Goal: Navigation & Orientation: Find specific page/section

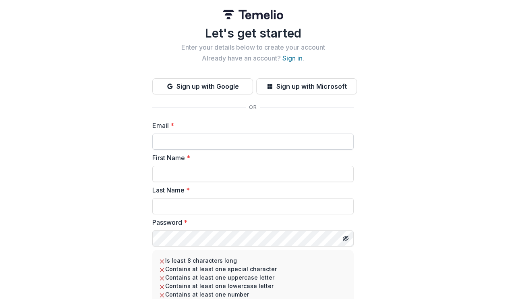
click at [222, 143] on input "Email *" at bounding box center [252, 141] width 201 height 16
type input "**********"
click at [198, 170] on input "First Name *" at bounding box center [252, 174] width 201 height 16
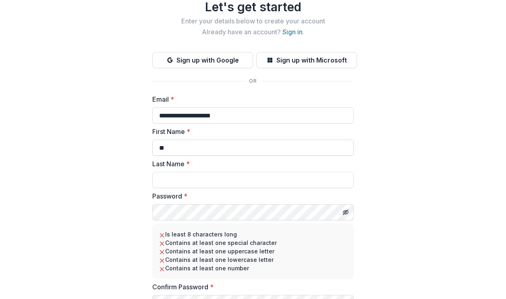
scroll to position [27, 0]
type input "**"
click at [402, 84] on div "**********" at bounding box center [253, 152] width 506 height 359
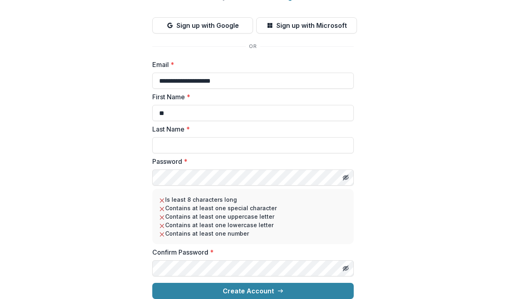
scroll to position [0, 0]
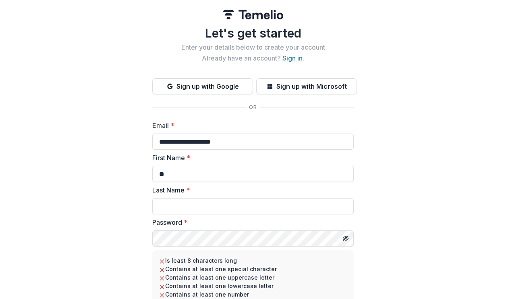
click at [288, 61] on link "Sign in" at bounding box center [292, 58] width 20 height 8
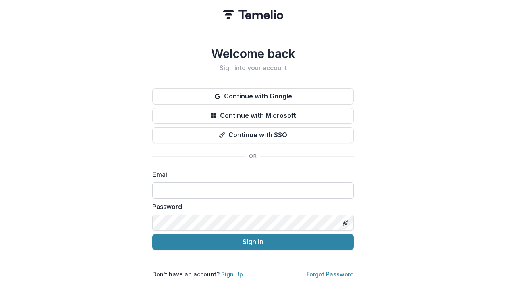
click at [218, 189] on input at bounding box center [252, 190] width 201 height 16
type input "**********"
click at [345, 220] on icon "Toggle password visibility" at bounding box center [345, 221] width 4 height 3
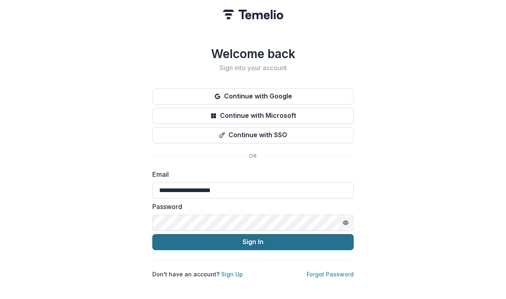
click at [253, 242] on button "Sign In" at bounding box center [252, 242] width 201 height 16
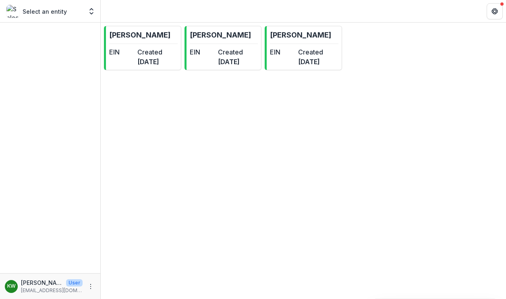
click at [241, 22] on header at bounding box center [303, 11] width 405 height 22
click at [234, 38] on link "[PERSON_NAME] EIN Created [DATE]" at bounding box center [223, 48] width 77 height 44
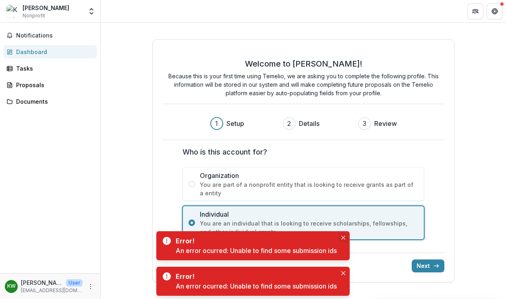
click at [345, 237] on icon "Close" at bounding box center [343, 237] width 4 height 4
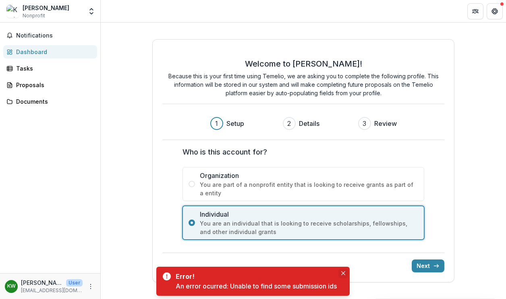
click at [347, 274] on button "Close" at bounding box center [343, 273] width 10 height 10
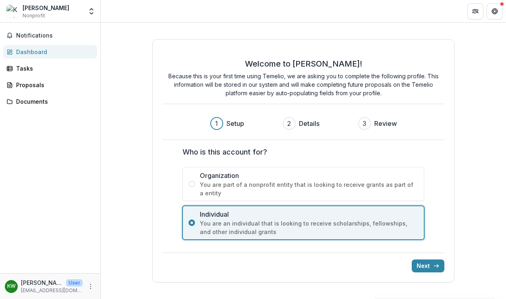
drag, startPoint x: 444, startPoint y: 267, endPoint x: 128, endPoint y: 160, distance: 333.7
click at [131, 160] on div "Welcome to [PERSON_NAME]! Because this is your first time using Temelio, we are…" at bounding box center [303, 161] width 405 height 276
click at [46, 73] on link "Tasks" at bounding box center [50, 68] width 94 height 13
click at [28, 68] on div "Tasks" at bounding box center [53, 68] width 75 height 8
click at [425, 262] on button "Next" at bounding box center [428, 265] width 33 height 13
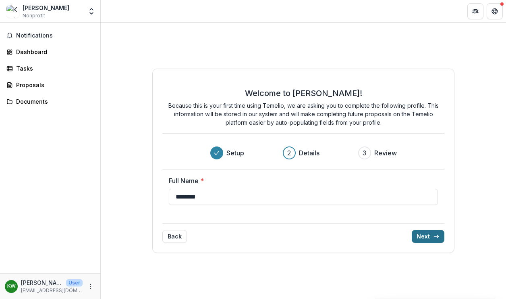
click at [424, 237] on button "Next" at bounding box center [428, 236] width 33 height 13
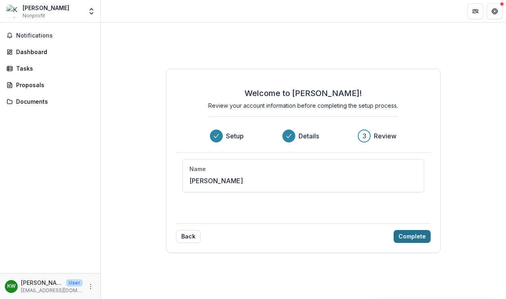
click at [421, 237] on button "Complete" at bounding box center [412, 236] width 37 height 13
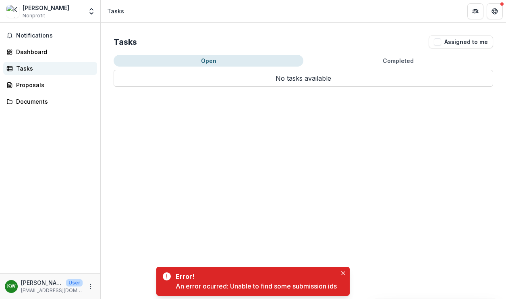
click at [28, 70] on div "Tasks" at bounding box center [53, 68] width 75 height 8
click at [27, 56] on div "Dashboard" at bounding box center [53, 52] width 75 height 8
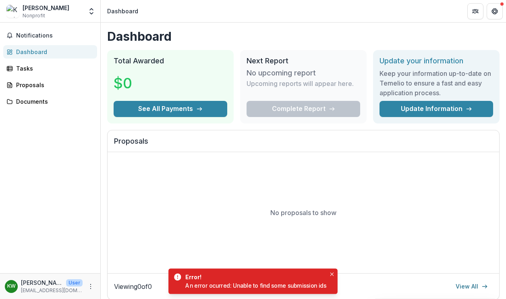
click at [40, 10] on div "[PERSON_NAME]" at bounding box center [46, 8] width 47 height 8
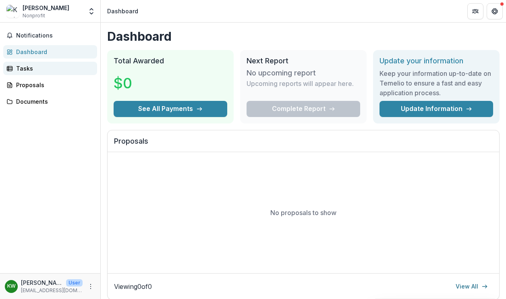
click at [24, 72] on div "Tasks" at bounding box center [53, 68] width 75 height 8
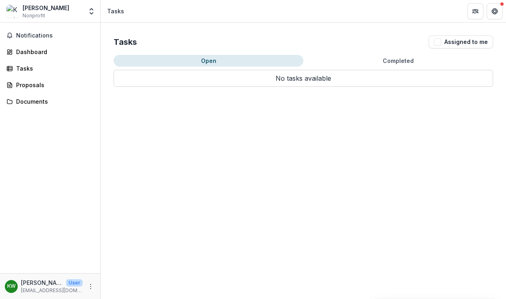
click at [485, 11] on div at bounding box center [484, 11] width 35 height 16
click at [89, 15] on icon "Open entity switcher" at bounding box center [91, 11] width 8 height 8
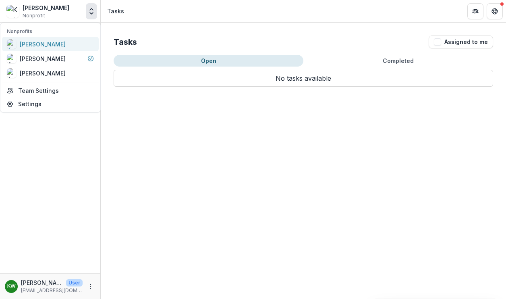
click at [58, 43] on div "[PERSON_NAME]" at bounding box center [50, 44] width 87 height 10
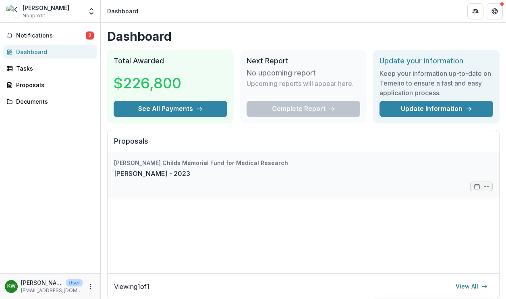
click at [190, 177] on link "[PERSON_NAME] - 2023" at bounding box center [152, 173] width 76 height 10
click at [313, 113] on div "Complete Report" at bounding box center [304, 109] width 114 height 16
click at [72, 35] on span "Notifications" at bounding box center [51, 35] width 70 height 7
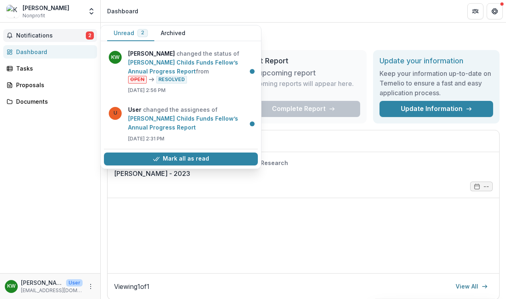
click at [122, 29] on button "Unread 2" at bounding box center [130, 33] width 47 height 16
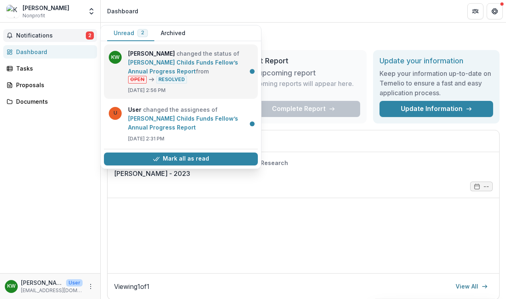
click at [165, 59] on link "[PERSON_NAME] Childs Funds Fellow’s Annual Progress Report" at bounding box center [183, 67] width 110 height 16
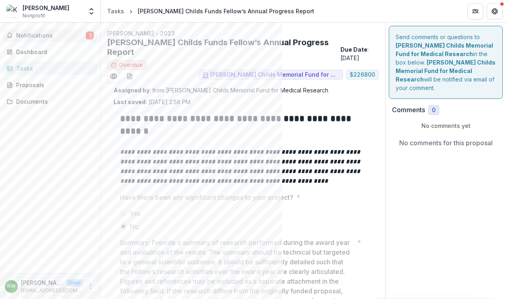
click at [57, 34] on span "Notifications" at bounding box center [51, 35] width 70 height 7
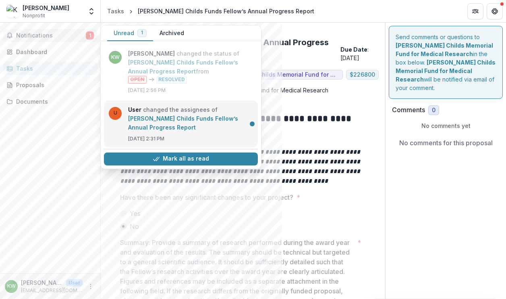
click at [143, 115] on link "[PERSON_NAME] Childs Funds Fellow’s Annual Progress Report" at bounding box center [183, 123] width 110 height 16
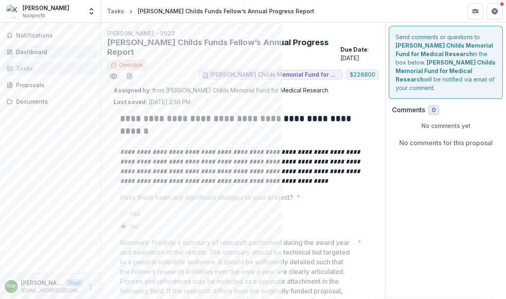
click at [27, 54] on div "Dashboard" at bounding box center [53, 52] width 75 height 8
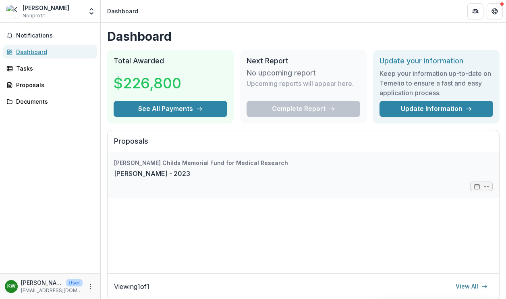
scroll to position [27, 0]
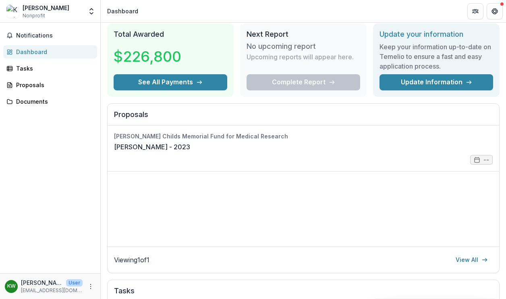
drag, startPoint x: 180, startPoint y: 86, endPoint x: 182, endPoint y: 99, distance: 13.4
click at [34, 68] on div "Tasks" at bounding box center [53, 68] width 75 height 8
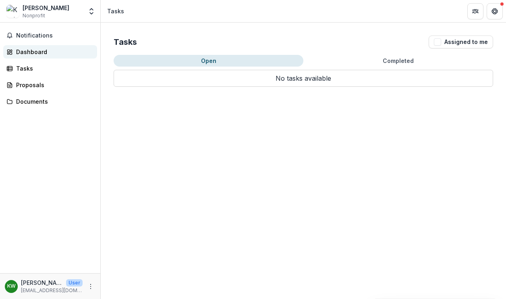
click at [43, 56] on div "Dashboard" at bounding box center [53, 52] width 75 height 8
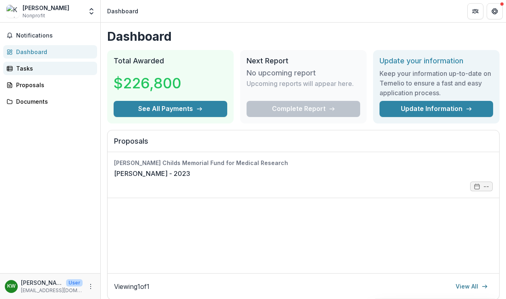
click at [34, 72] on div "Tasks" at bounding box center [53, 68] width 75 height 8
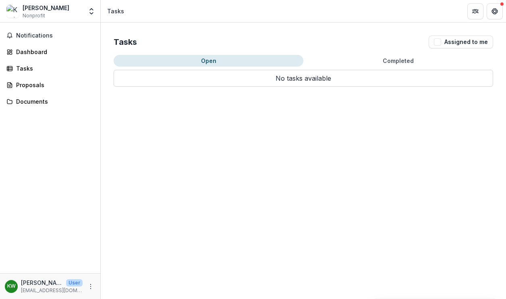
click at [413, 61] on button "Completed" at bounding box center [398, 61] width 190 height 12
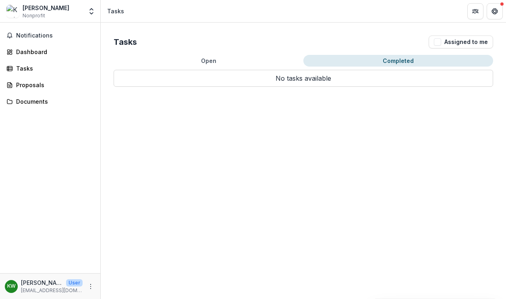
click at [228, 61] on button "Open" at bounding box center [209, 61] width 190 height 12
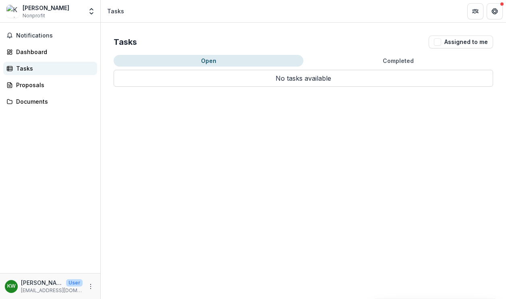
click at [28, 66] on div "Tasks" at bounding box center [53, 68] width 75 height 8
click at [28, 52] on div "Dashboard" at bounding box center [53, 52] width 75 height 8
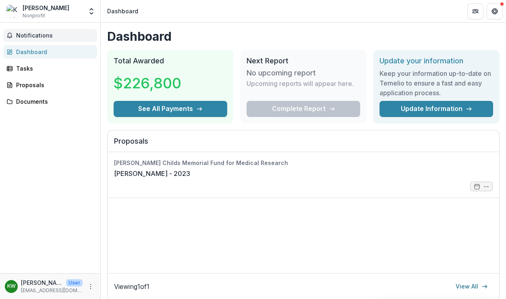
click at [30, 36] on span "Notifications" at bounding box center [55, 35] width 78 height 7
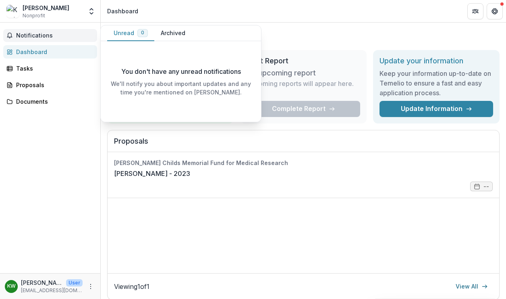
click at [60, 180] on div "Notifications Unread 0 Archived You don't have any unread notifications We'll n…" at bounding box center [50, 148] width 100 height 250
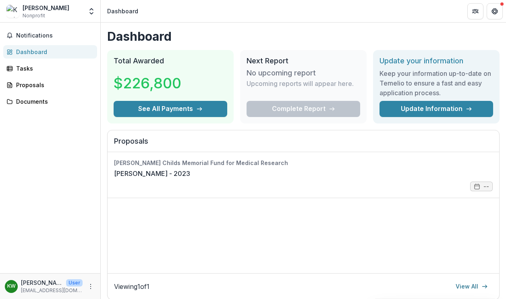
click at [312, 109] on div "Complete Report" at bounding box center [304, 109] width 114 height 16
click at [288, 73] on h3 "No upcoming report" at bounding box center [281, 72] width 69 height 9
click at [498, 12] on button "Get Help" at bounding box center [495, 11] width 16 height 16
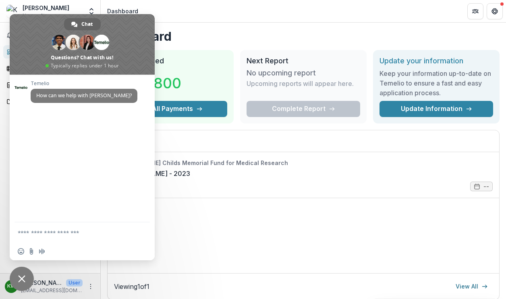
click at [233, 33] on h1 "Dashboard" at bounding box center [303, 36] width 392 height 15
click at [27, 278] on span "Close chat" at bounding box center [22, 278] width 24 height 24
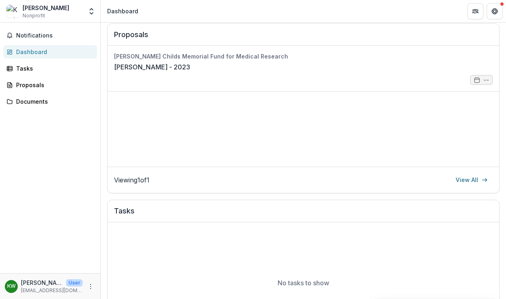
scroll to position [79, 0]
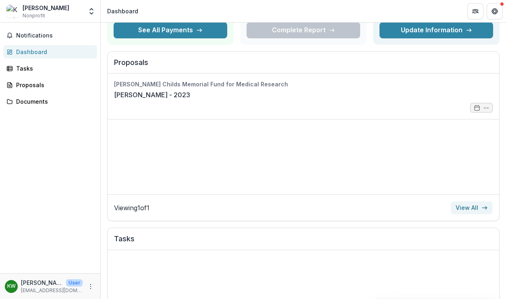
click at [474, 210] on link "View All" at bounding box center [472, 207] width 42 height 13
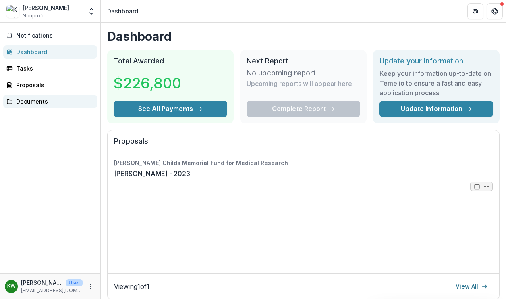
click at [29, 100] on div "Documents" at bounding box center [53, 101] width 75 height 8
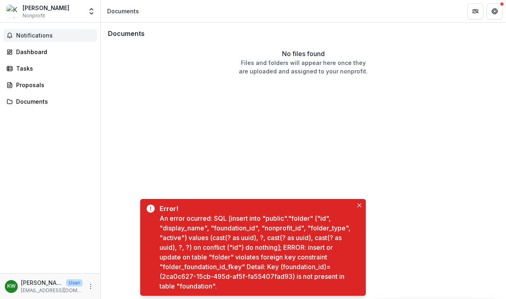
click at [28, 38] on span "Notifications" at bounding box center [55, 35] width 78 height 7
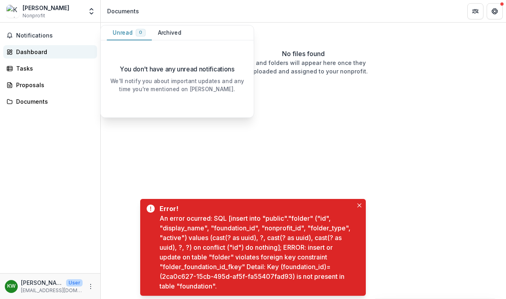
click at [27, 52] on div "Dashboard" at bounding box center [53, 52] width 75 height 8
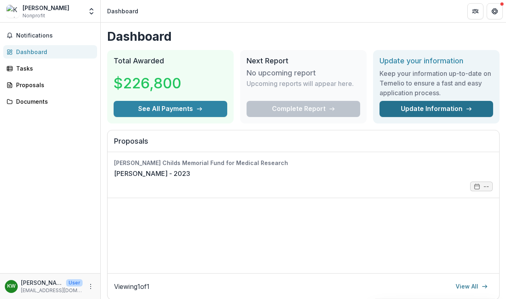
click at [456, 109] on link "Update Information" at bounding box center [437, 109] width 114 height 16
